Goal: Task Accomplishment & Management: Use online tool/utility

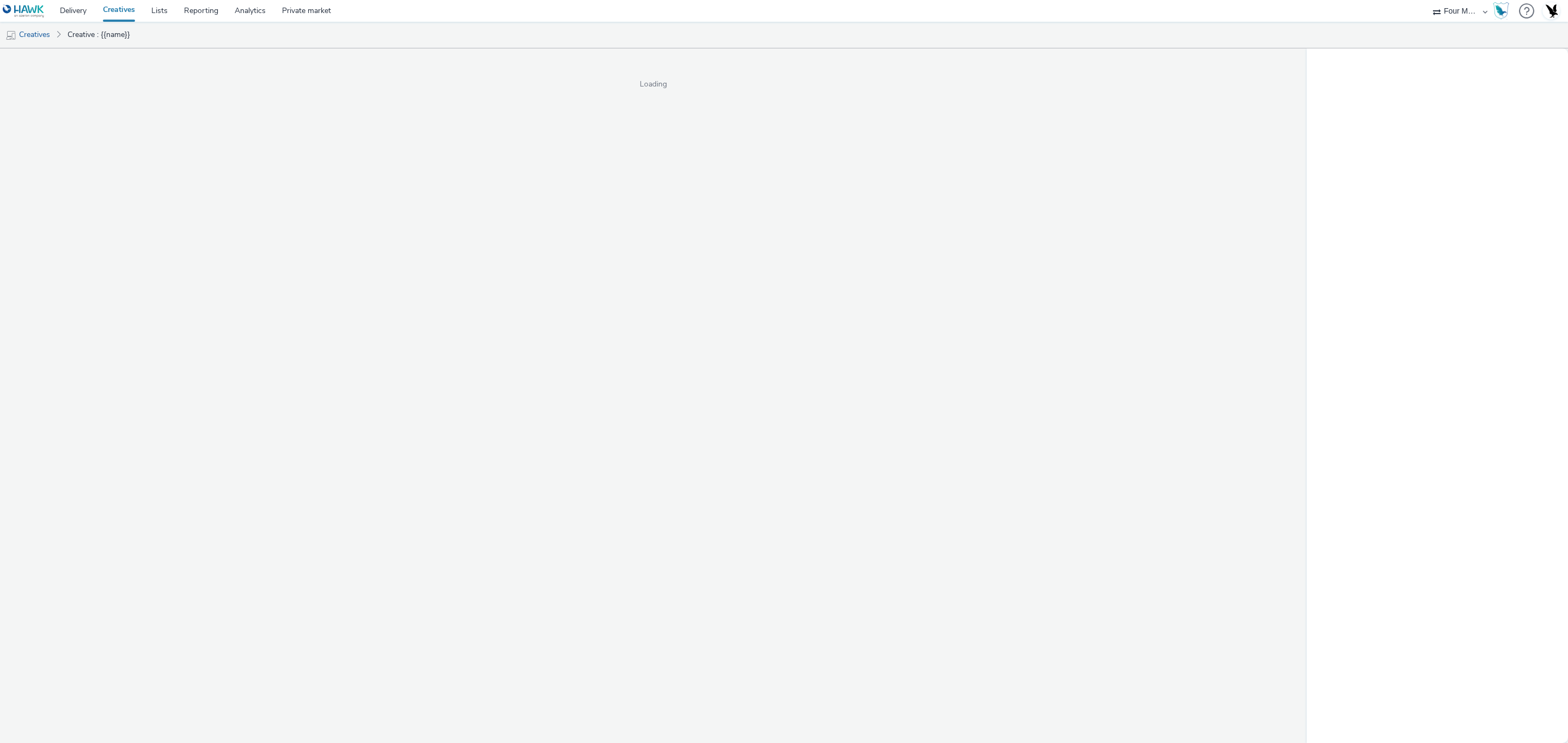
select select "cff8590b-41ac-41ea-8cbb-9853a913f89b"
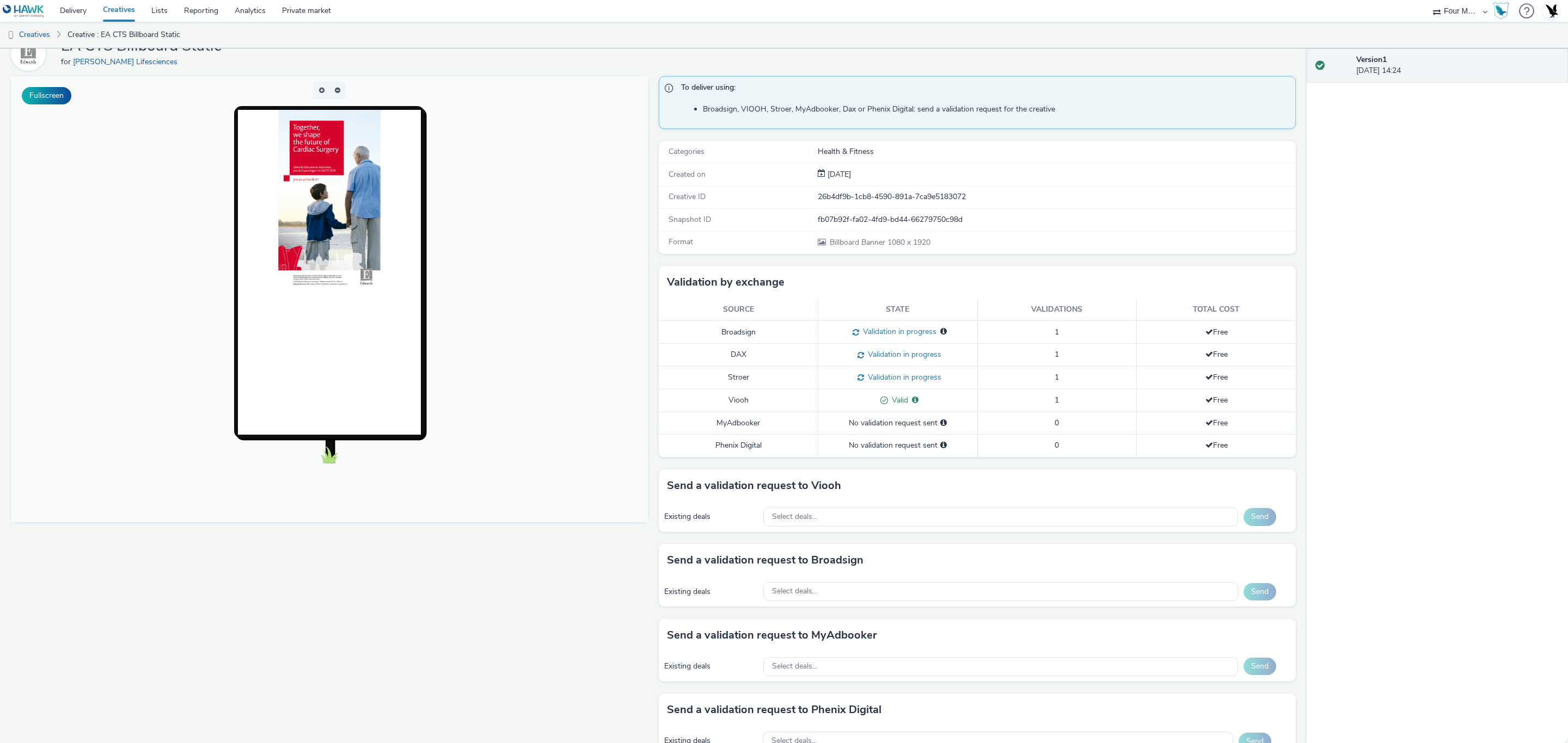
scroll to position [82, 0]
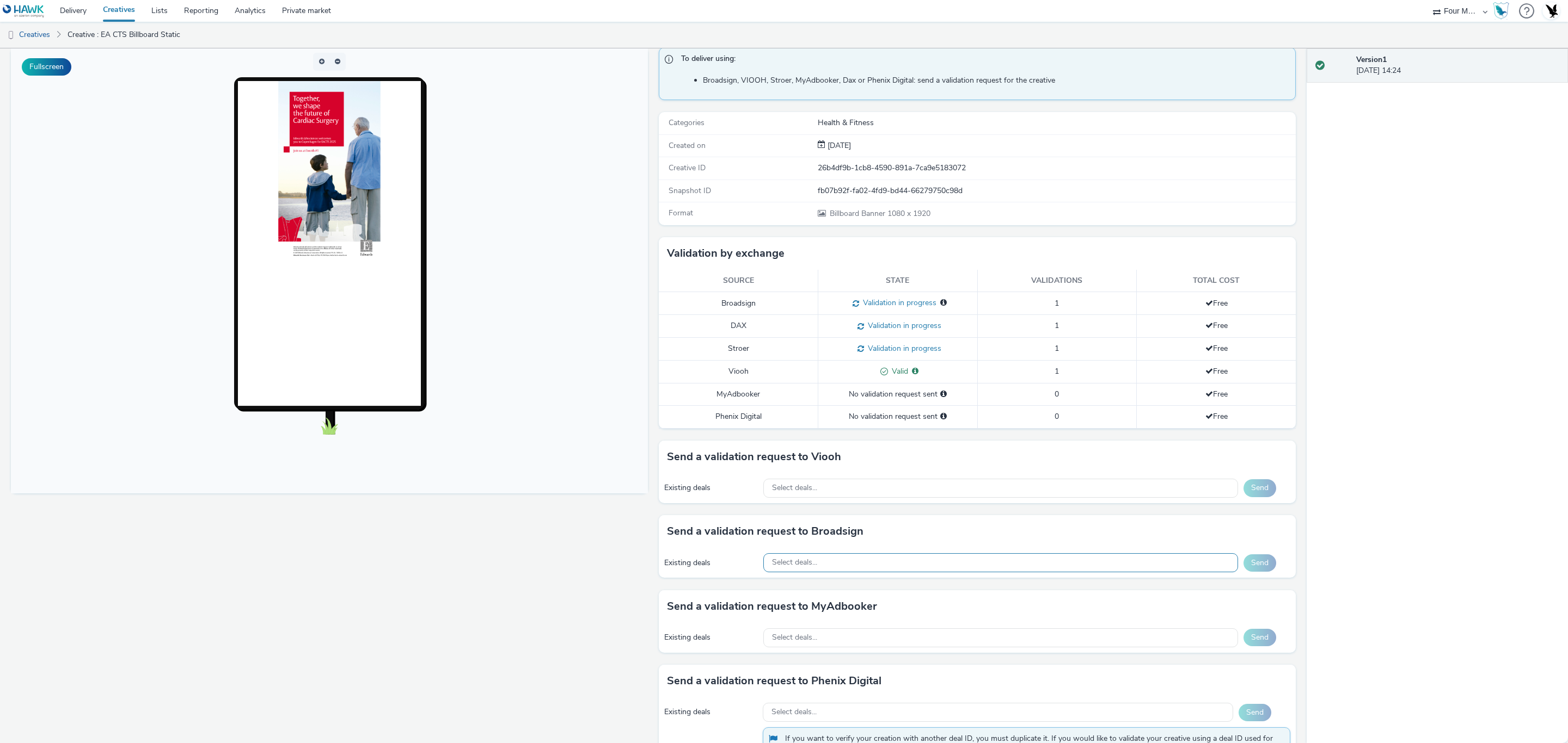
click at [903, 564] on div "Select deals..." at bounding box center [1001, 562] width 475 height 19
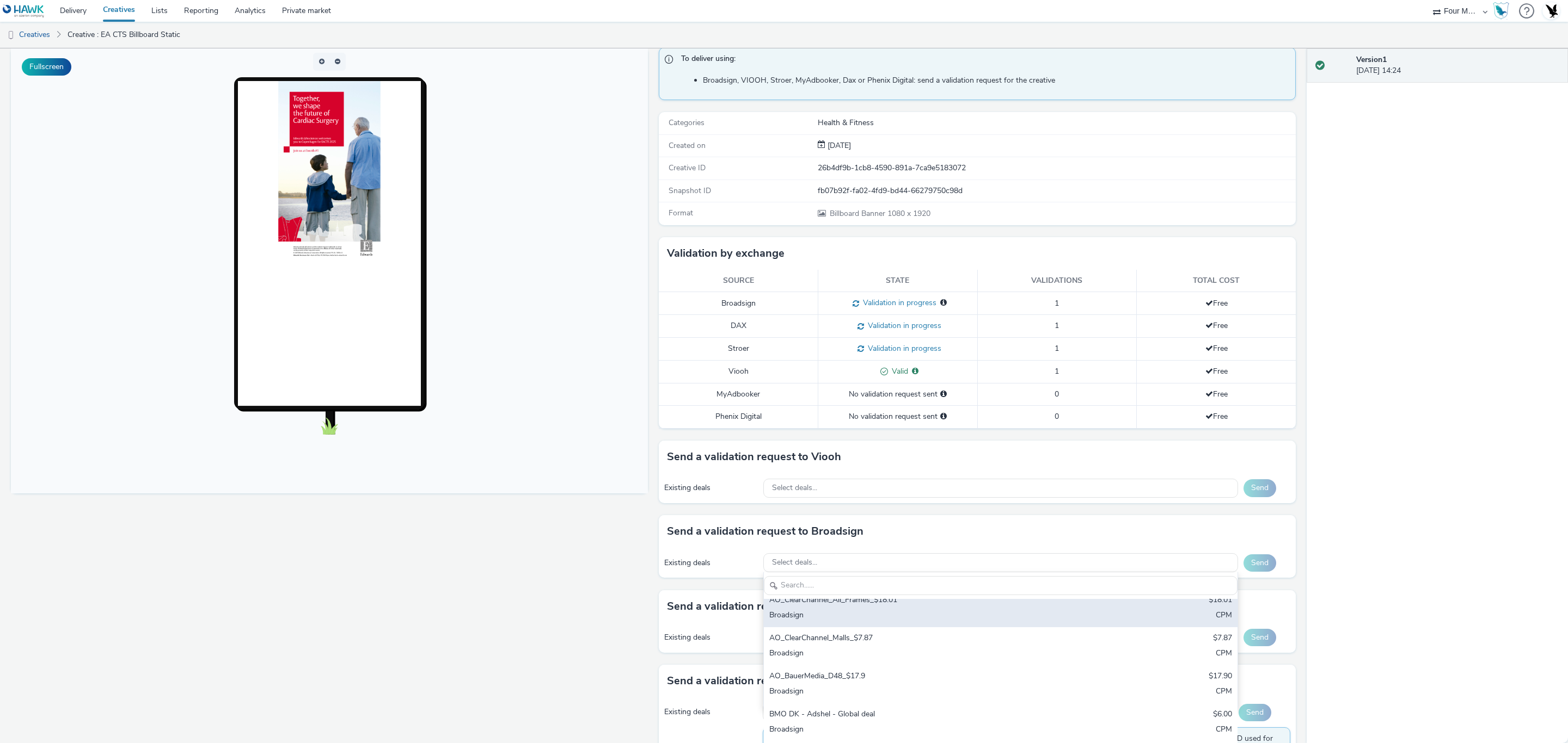
scroll to position [92, 0]
click at [598, 614] on div "Fullscreen" at bounding box center [332, 419] width 642 height 744
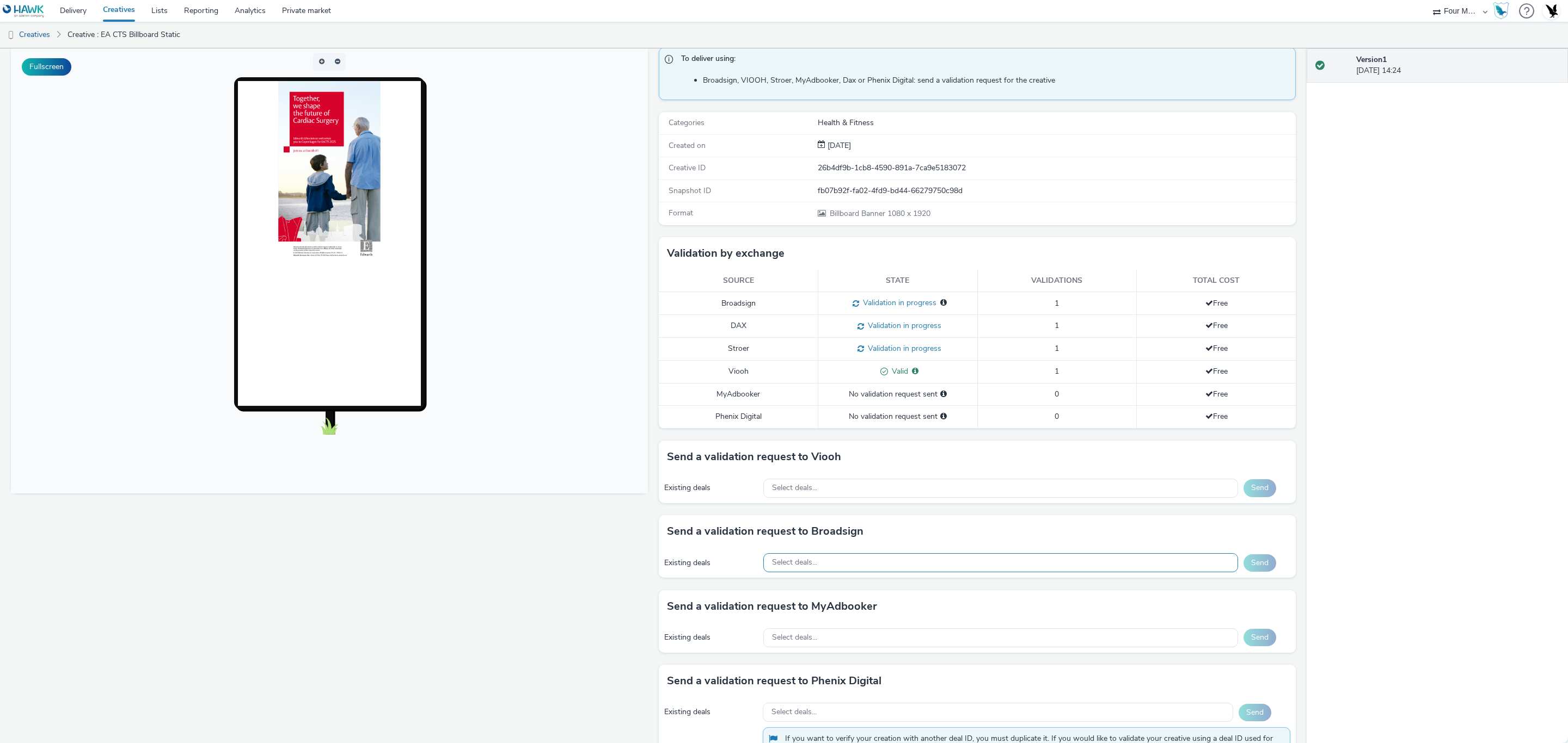
click at [971, 562] on div "Select deals..." at bounding box center [1001, 562] width 475 height 19
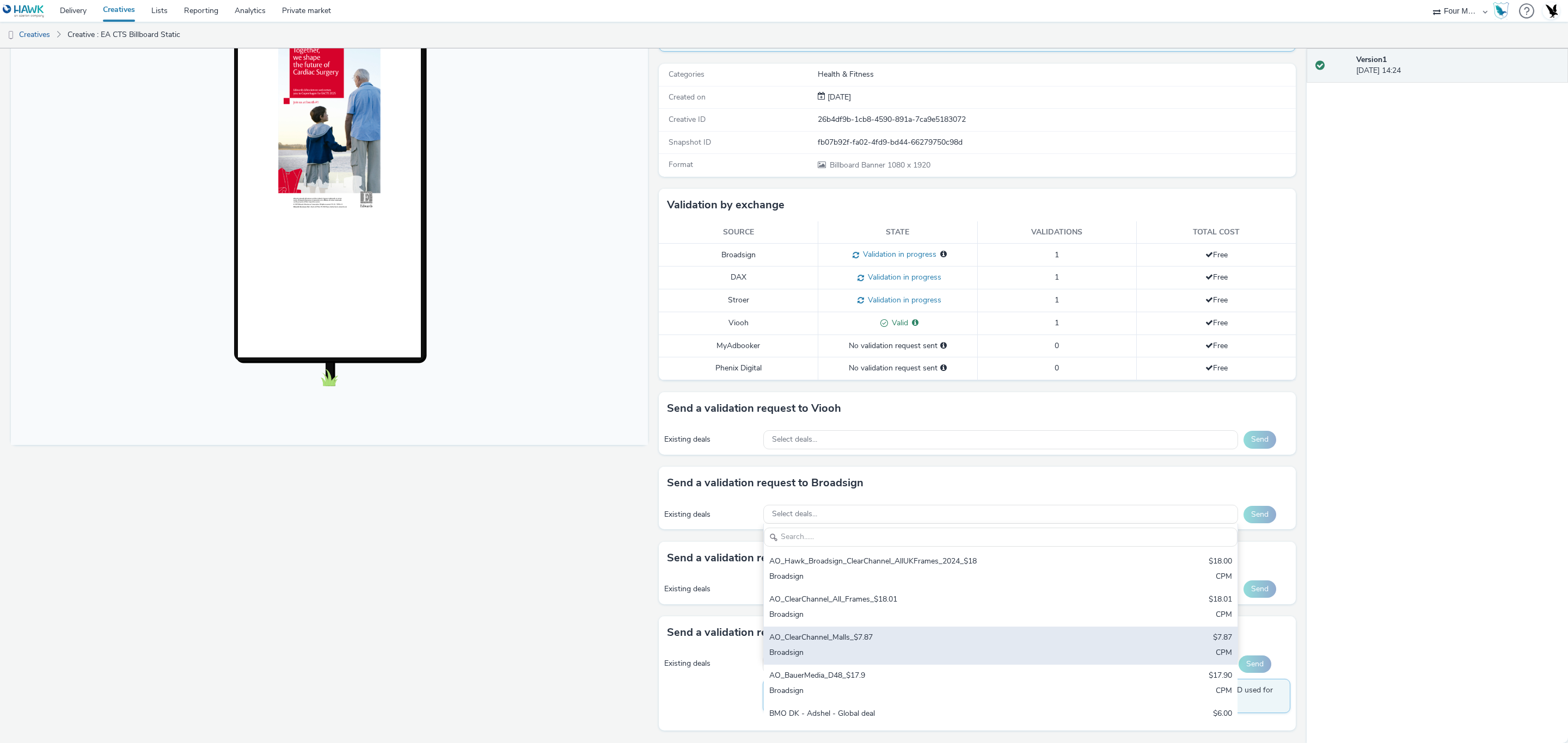
scroll to position [82, 0]
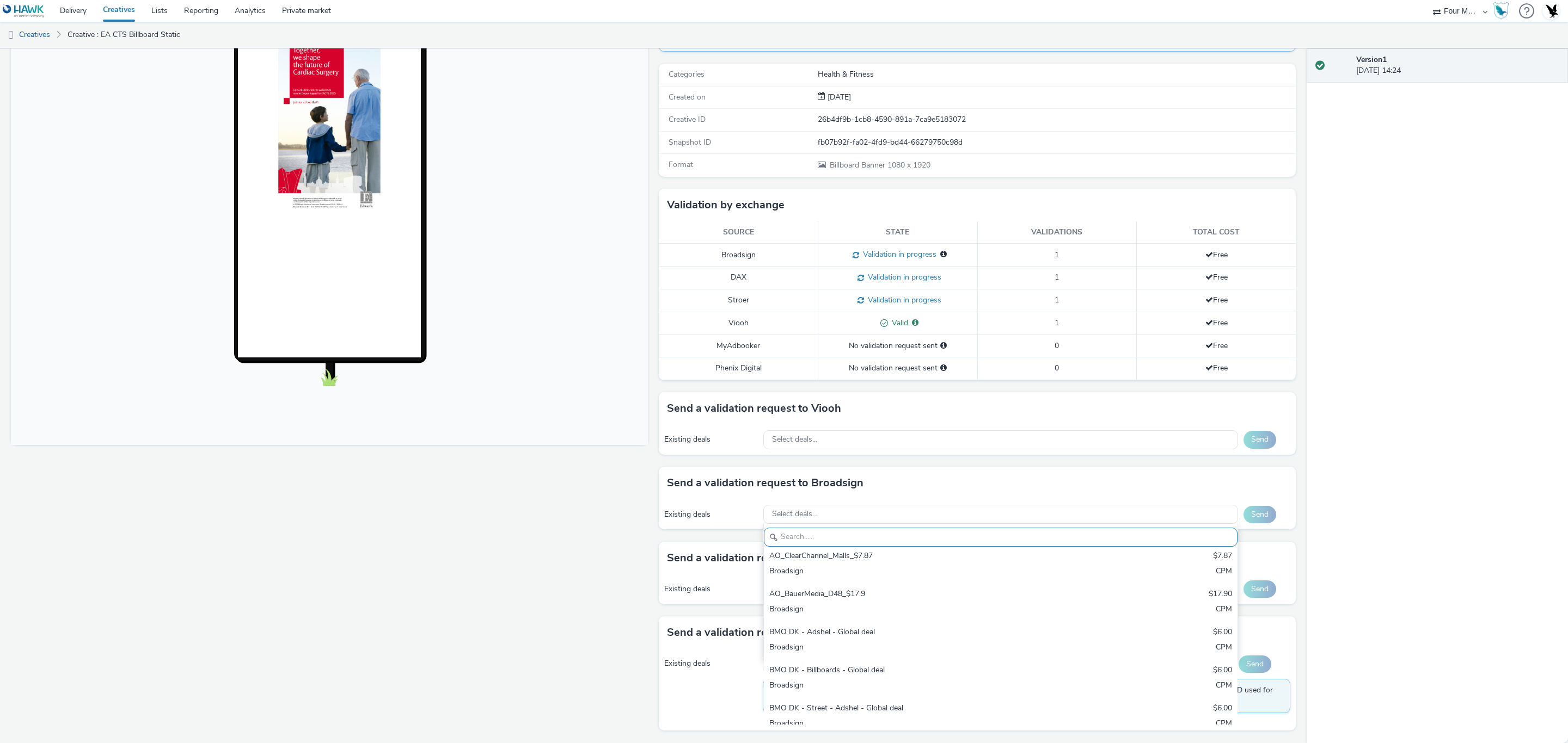
click at [489, 583] on div "Fullscreen" at bounding box center [332, 371] width 642 height 744
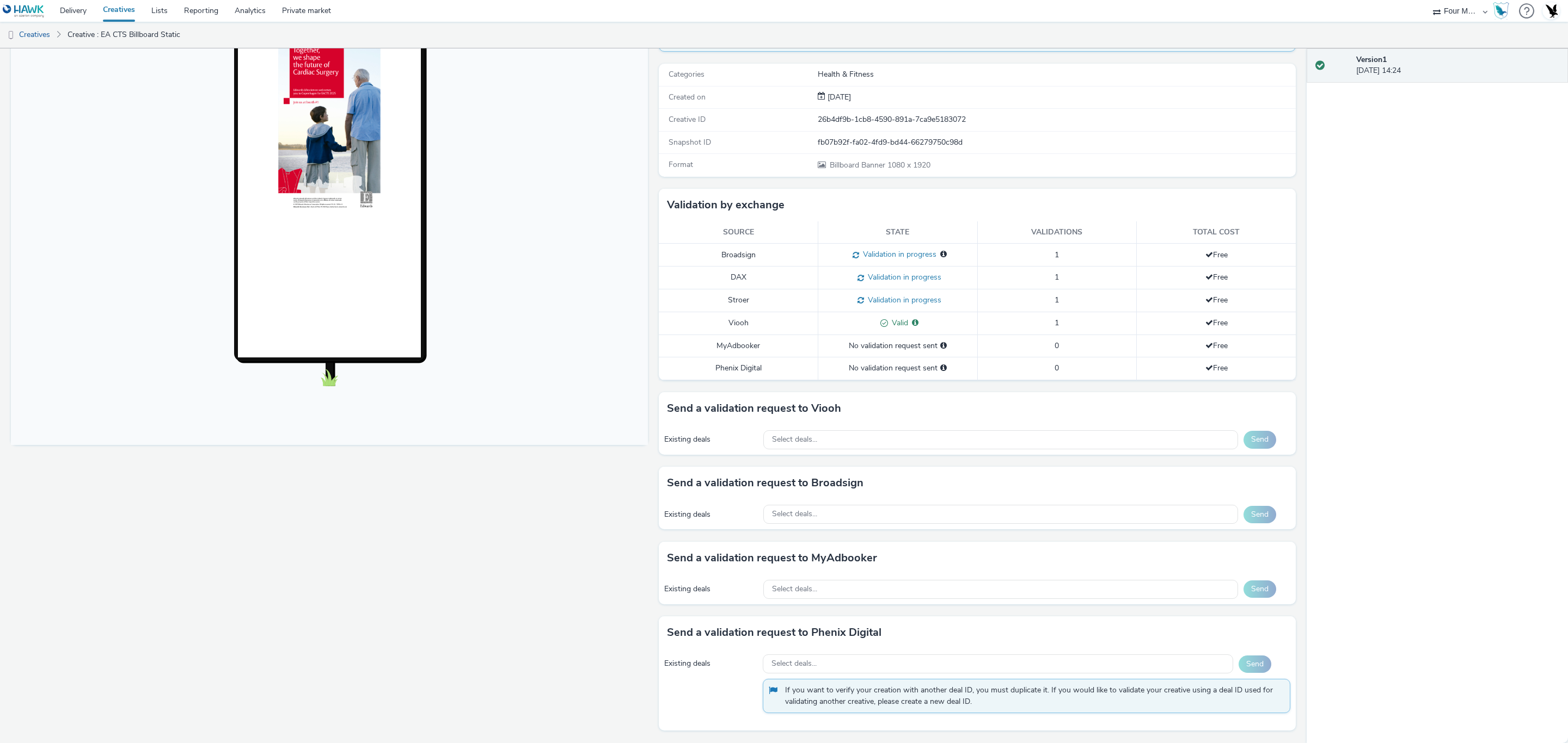
scroll to position [0, 0]
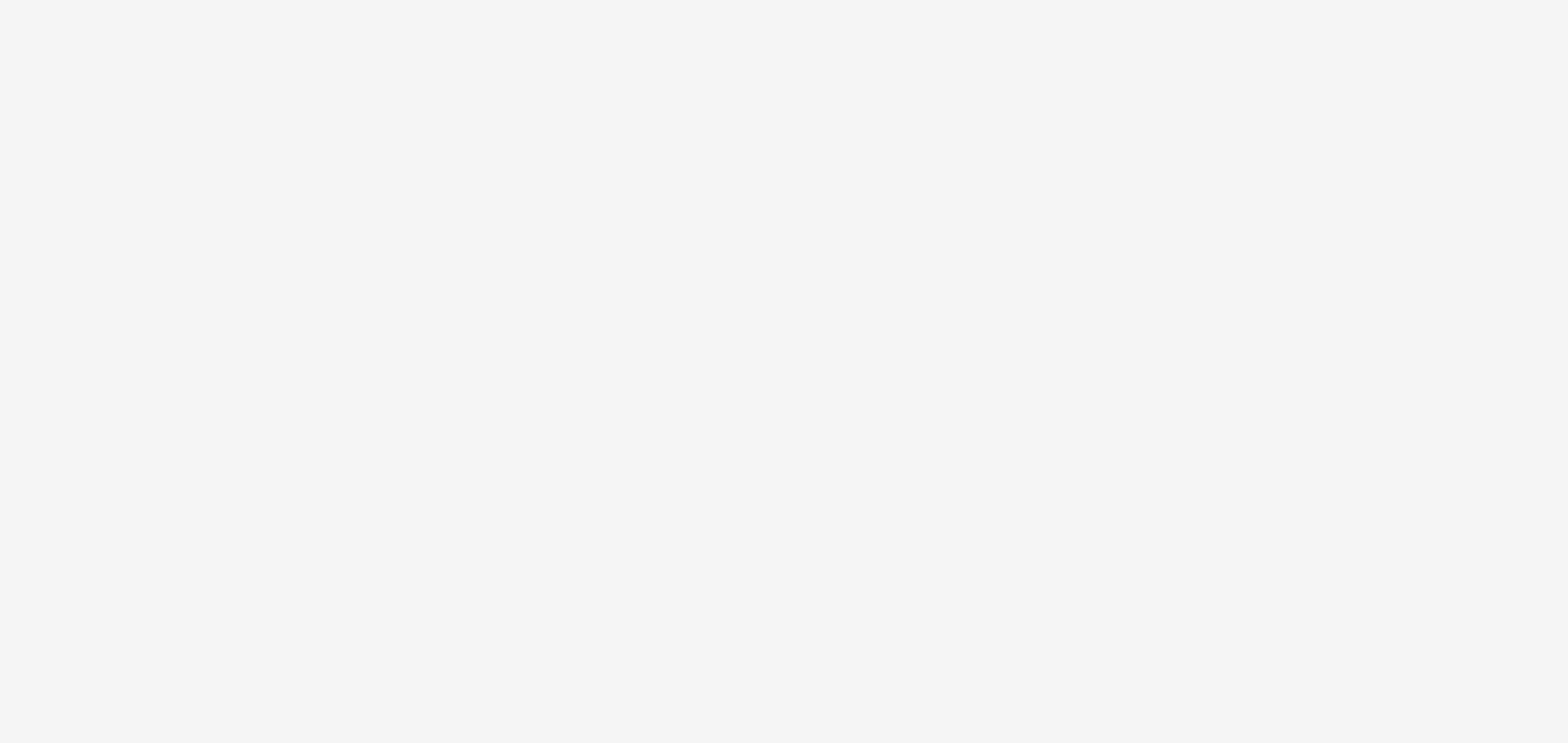
select select "cff8590b-41ac-41ea-8cbb-9853a913f89b"
